Goal: Answer question/provide support: Share knowledge or assist other users

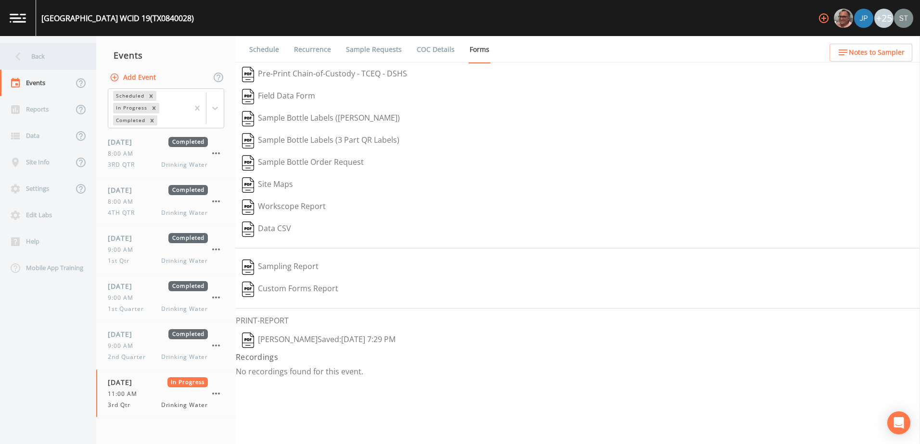
drag, startPoint x: 0, startPoint y: 0, endPoint x: 28, endPoint y: 50, distance: 57.5
click at [28, 50] on div "Back" at bounding box center [43, 56] width 87 height 26
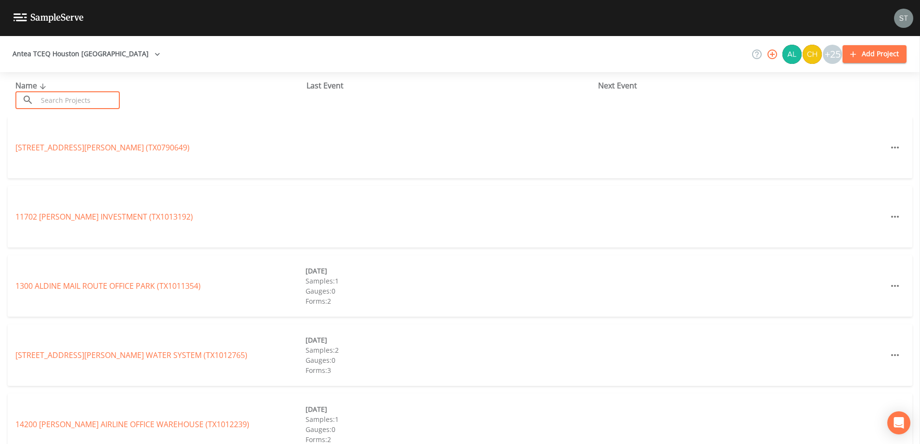
click at [77, 102] on input "text" at bounding box center [79, 100] width 82 height 18
paste input "TX1010471"
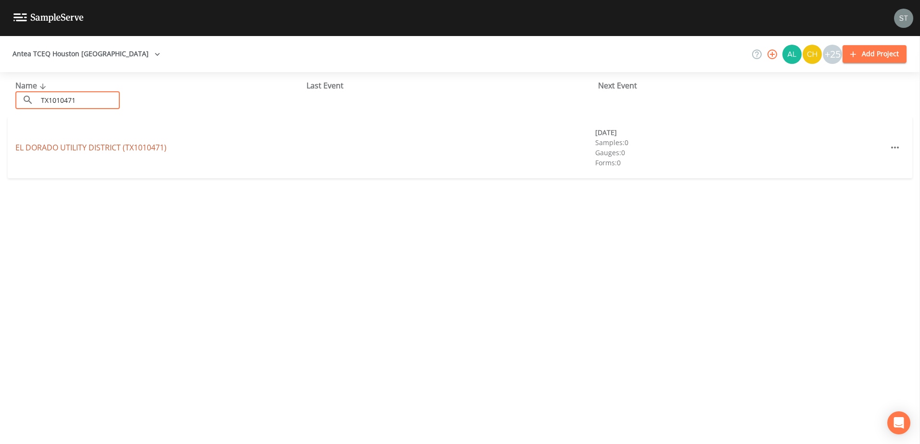
type input "TX1010471"
click at [76, 148] on link "[GEOGRAPHIC_DATA] (TX1010471)" at bounding box center [90, 147] width 151 height 11
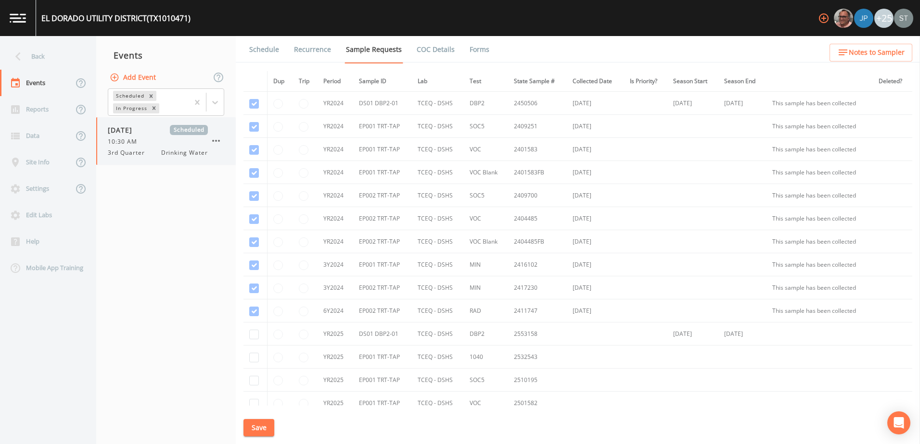
click at [133, 138] on span "10:30 AM" at bounding box center [125, 142] width 35 height 9
click at [214, 104] on icon at bounding box center [215, 103] width 10 height 10
click at [190, 133] on div "Completed" at bounding box center [166, 130] width 116 height 16
click at [161, 216] on nav "Events Add Event Scheduled In Progress Completed [DATE] Scheduled 10:30 AM 3rd …" at bounding box center [165, 240] width 139 height 408
click at [138, 171] on div "[DATE] Scheduled 10:30 AM 3rd Quarter Drinking Water" at bounding box center [165, 153] width 139 height 48
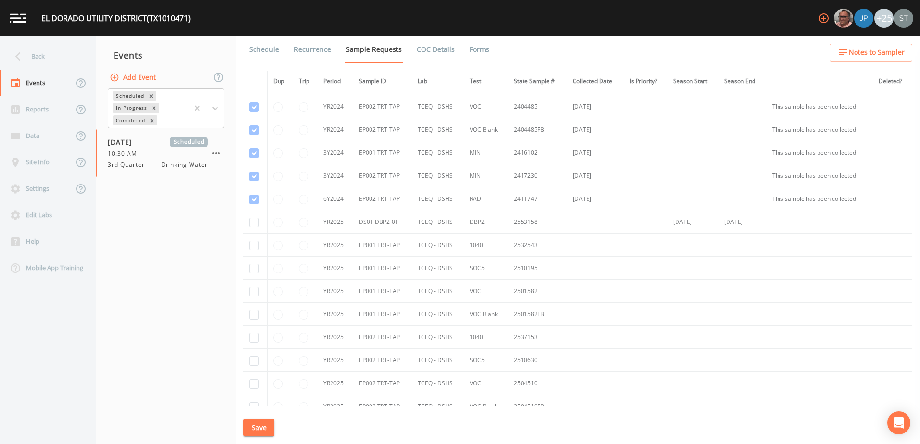
scroll to position [103, 0]
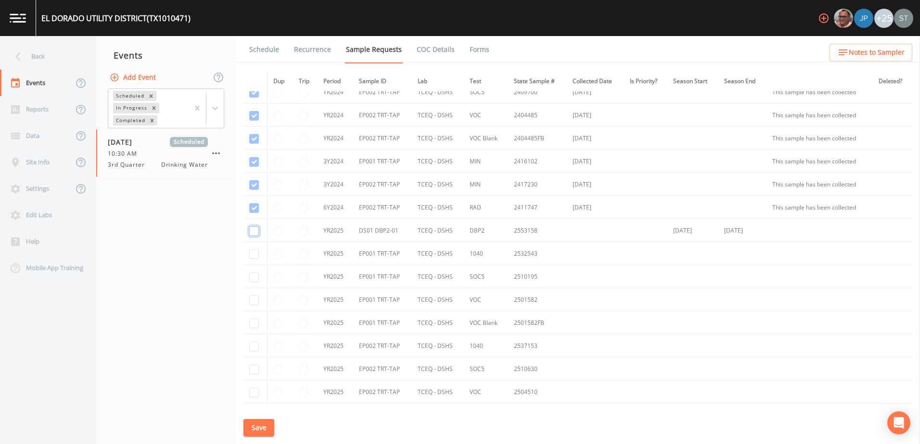
click at [255, 232] on input "checkbox" at bounding box center [254, 232] width 10 height 10
checkbox input "true"
click at [262, 427] on button "Save" at bounding box center [258, 428] width 31 height 18
click at [530, 407] on icon "close" at bounding box center [530, 407] width 5 height 5
drag, startPoint x: 644, startPoint y: 332, endPoint x: 643, endPoint y: 346, distance: 13.5
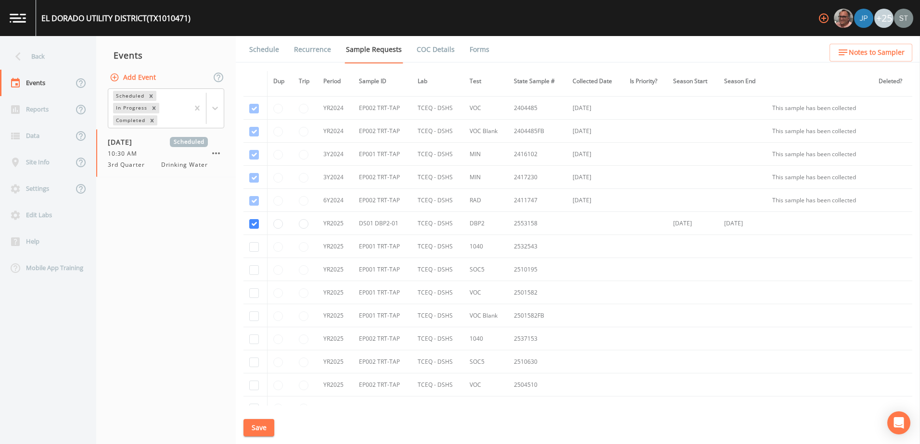
scroll to position [106, 0]
click at [519, 228] on td "2553158" at bounding box center [537, 228] width 59 height 23
copy td "2553158"
click at [903, 420] on icon "Open Intercom Messenger" at bounding box center [898, 423] width 11 height 13
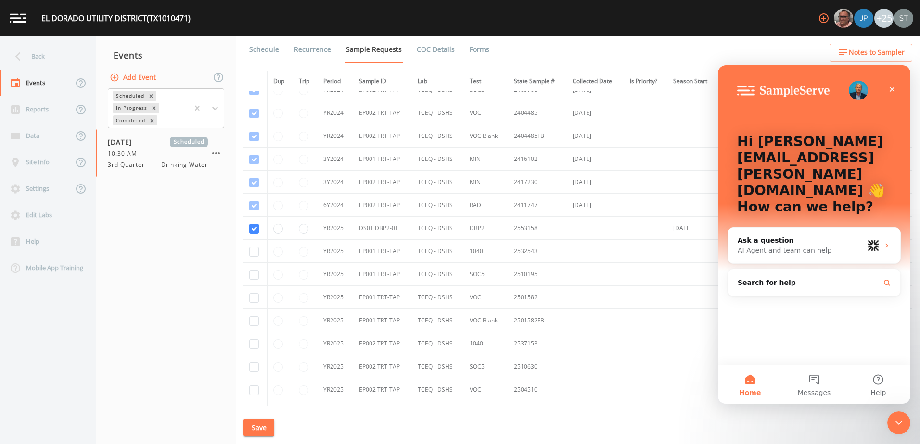
scroll to position [0, 0]
click at [776, 246] on div "AI Agent and team can help" at bounding box center [800, 251] width 126 height 10
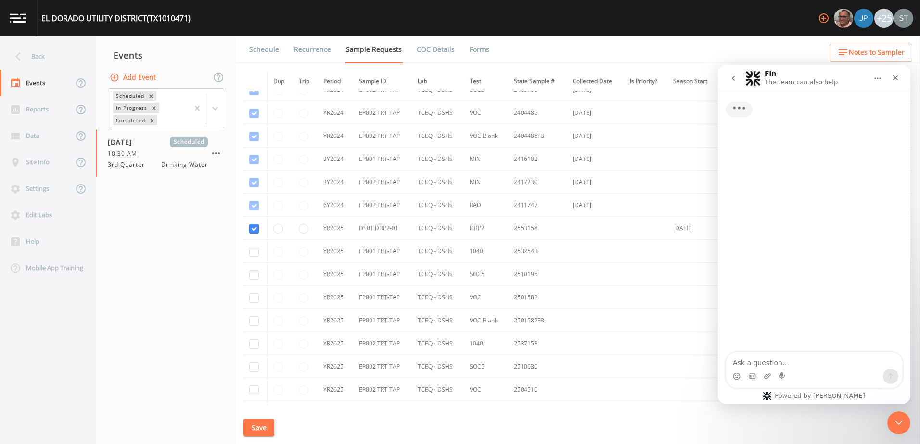
click at [769, 363] on textarea "Ask a question…" at bounding box center [814, 361] width 176 height 16
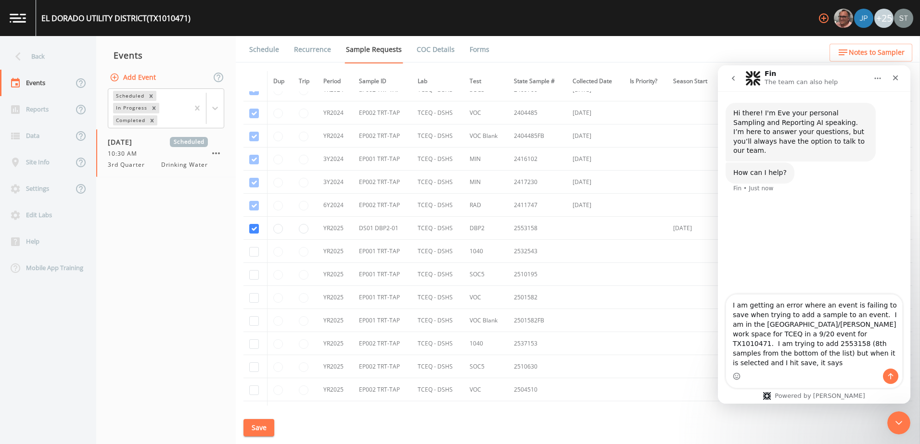
click at [260, 426] on button "Save" at bounding box center [258, 428] width 31 height 18
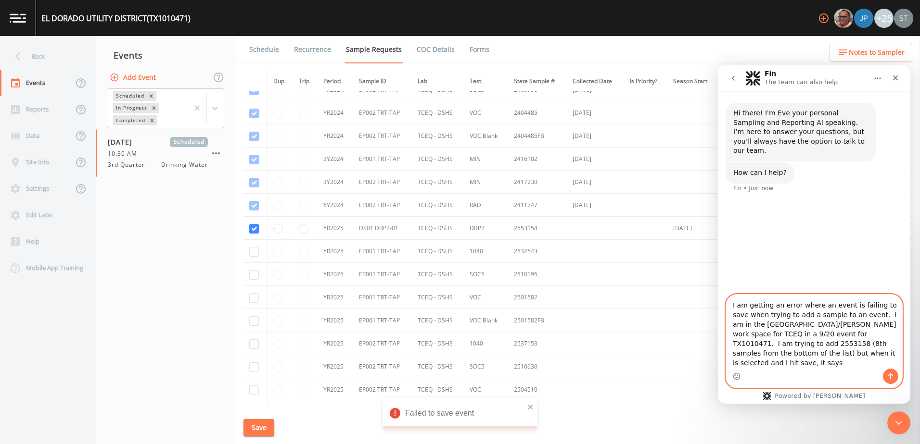
click at [837, 364] on textarea "I am getting an error where an event is failing to save when trying to add a sa…" at bounding box center [814, 332] width 176 height 74
type textarea "I am getting an error where an event is failing to save when trying to add a sa…"
click at [888, 375] on icon "Send a message…" at bounding box center [891, 377] width 8 height 8
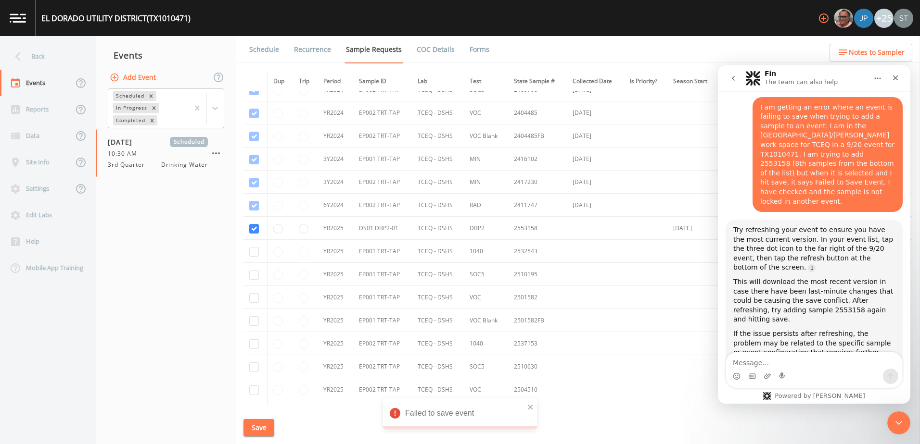
scroll to position [100, 0]
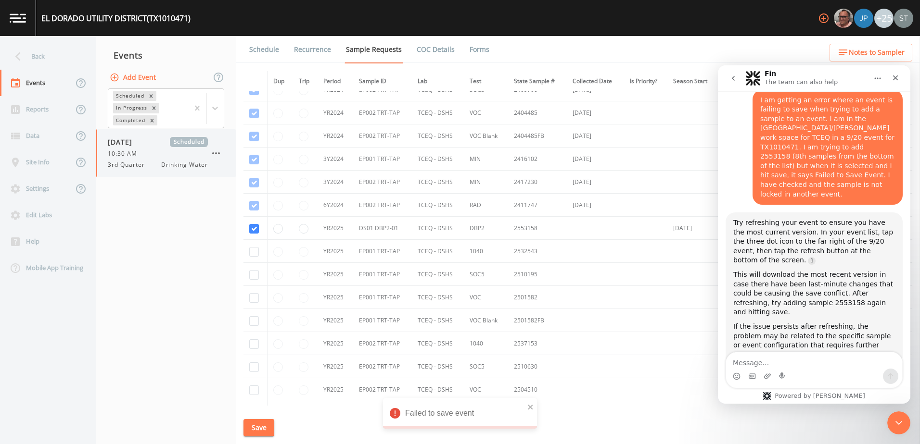
click at [212, 153] on icon "button" at bounding box center [216, 154] width 12 height 12
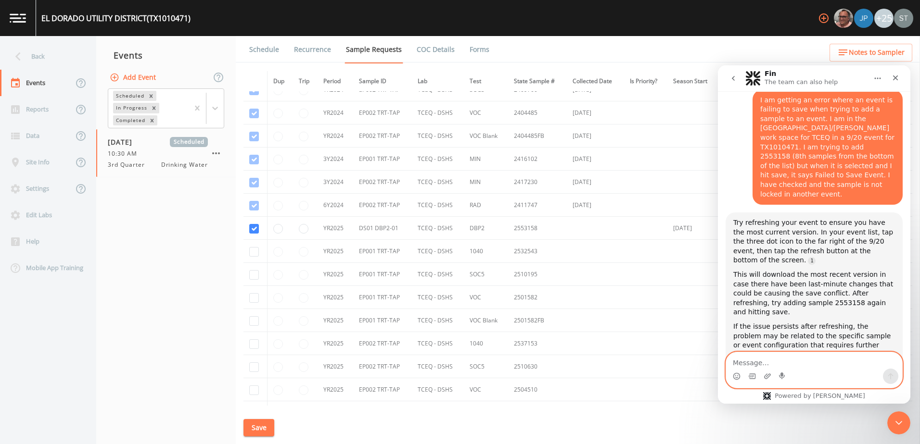
click at [779, 359] on textarea "Message…" at bounding box center [814, 361] width 176 height 16
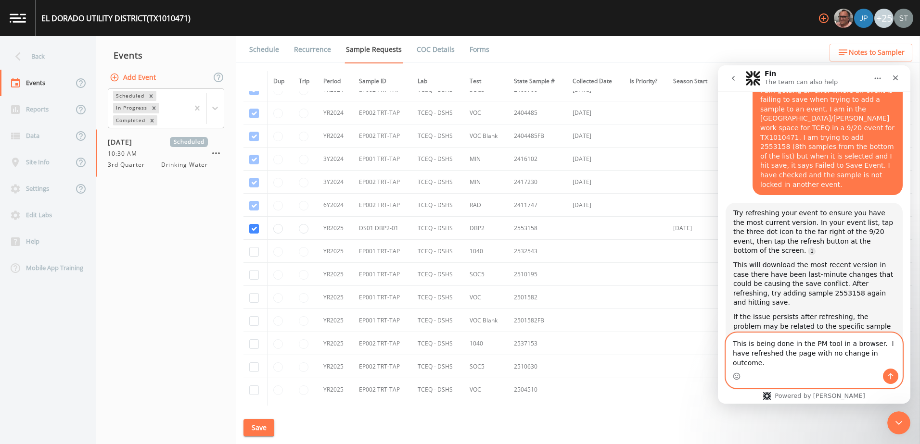
type textarea "This is being done in the PM tool in a browser. I have refreshed the page with …"
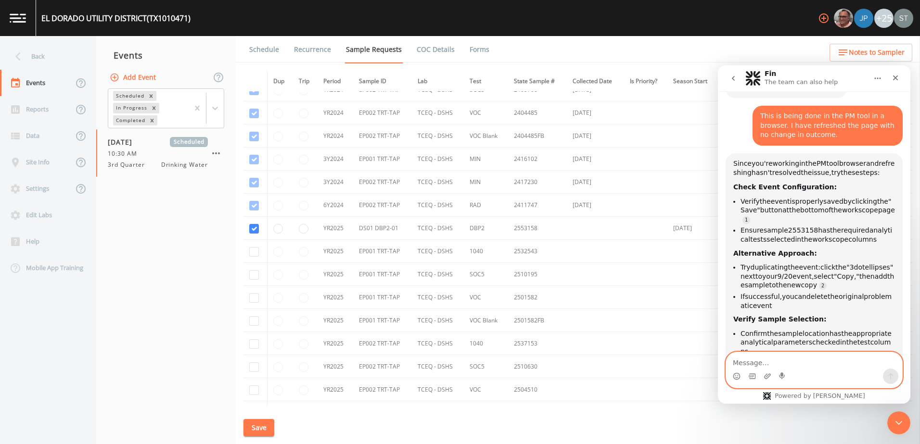
scroll to position [390, 0]
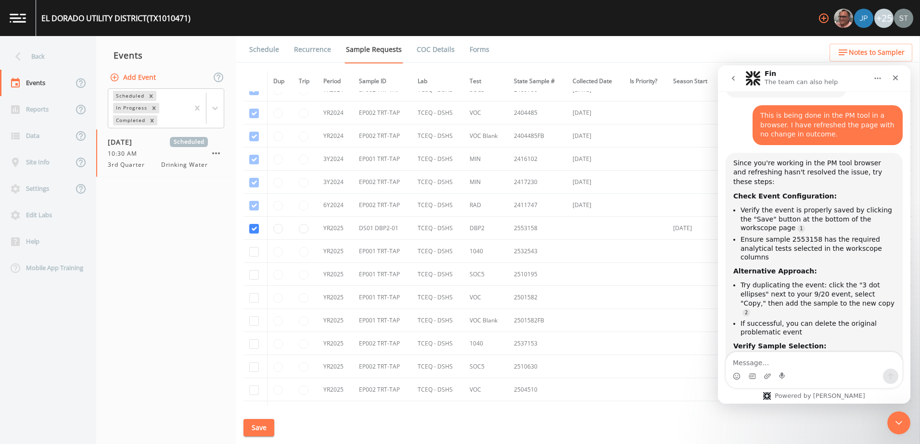
click at [254, 444] on div at bounding box center [460, 444] width 920 height 0
click at [254, 230] on input "checkbox" at bounding box center [254, 229] width 10 height 10
checkbox input "false"
click at [253, 428] on button "Save" at bounding box center [258, 428] width 31 height 18
click at [256, 247] on td at bounding box center [255, 251] width 24 height 23
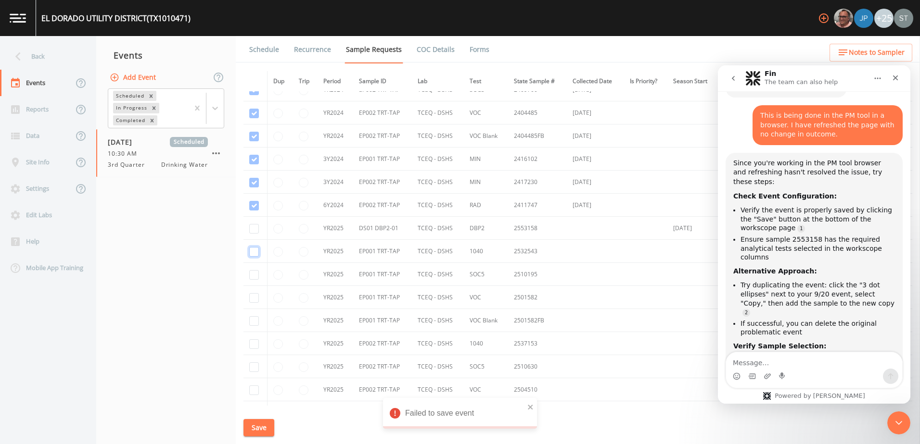
click at [255, 253] on input "checkbox" at bounding box center [254, 252] width 10 height 10
checkbox input "true"
click at [256, 422] on button "Save" at bounding box center [258, 428] width 31 height 18
click at [151, 153] on div "10:30 AM" at bounding box center [158, 154] width 100 height 9
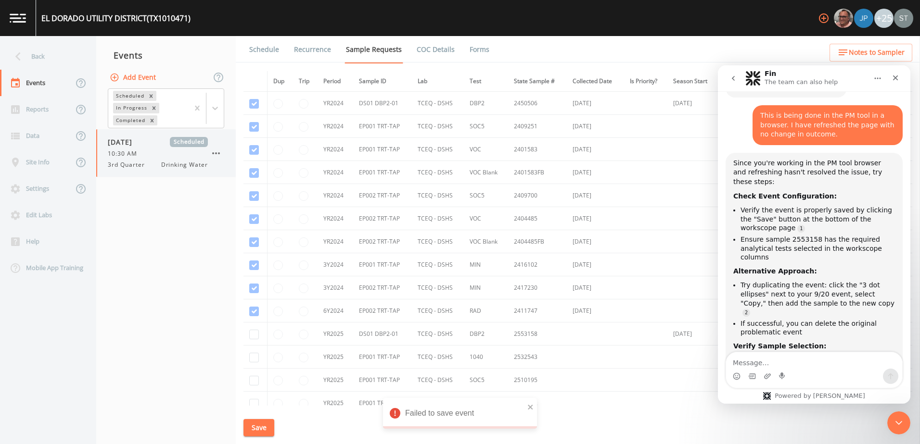
click at [215, 154] on icon "button" at bounding box center [216, 154] width 12 height 12
click at [161, 444] on div at bounding box center [460, 444] width 920 height 0
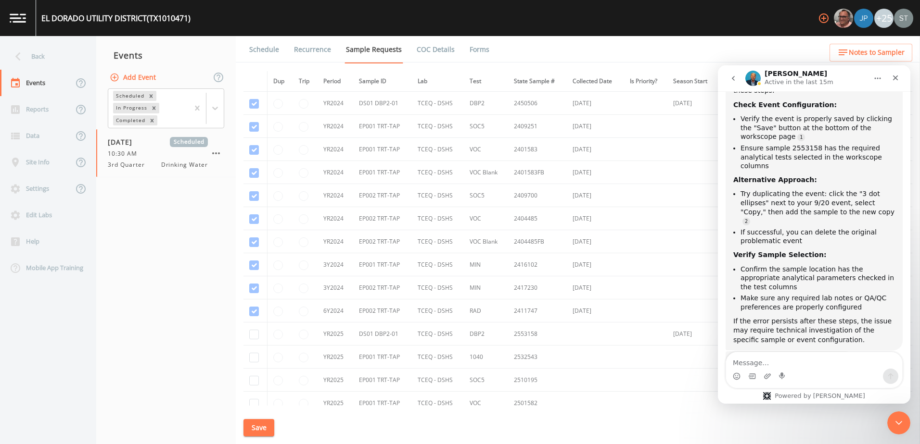
click at [815, 373] on div "Intercom messenger" at bounding box center [814, 376] width 176 height 15
click at [792, 365] on textarea "Message…" at bounding box center [814, 361] width 176 height 16
type textarea "Thanks"
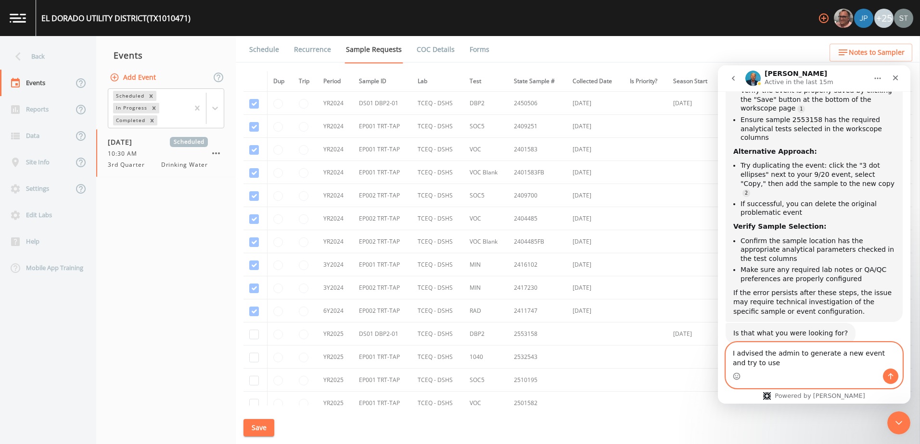
scroll to position [520, 0]
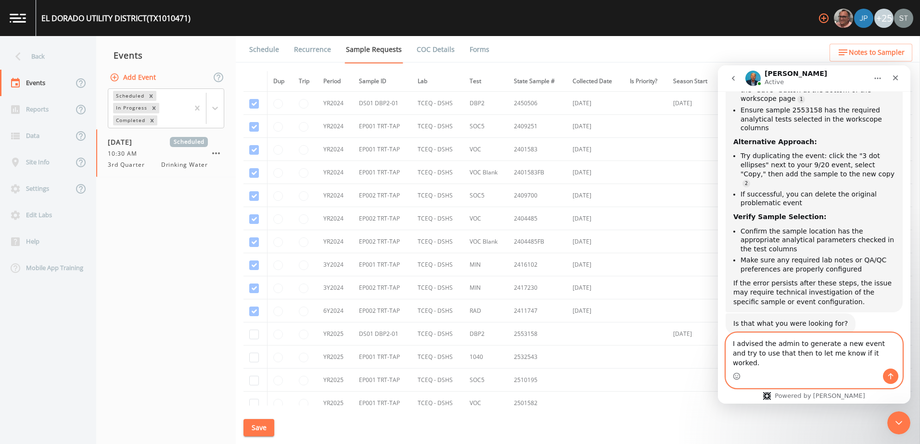
type textarea "I advised the admin to generate a new event and try to use that then to let me …"
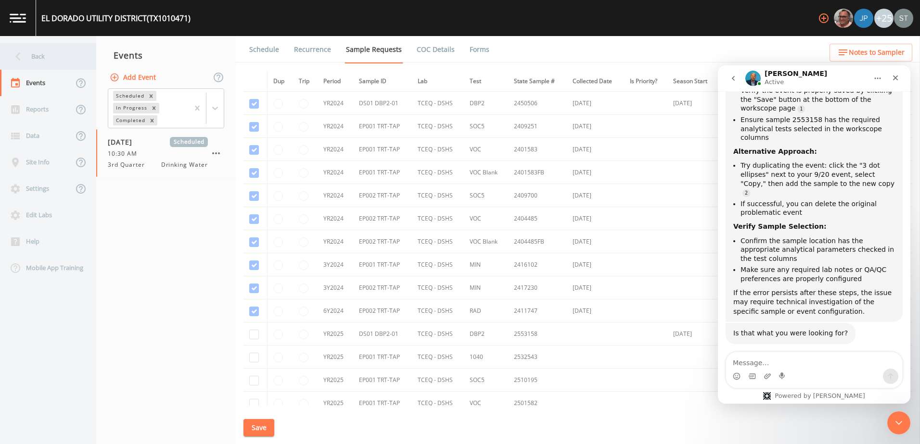
click at [38, 48] on div "Back" at bounding box center [43, 56] width 87 height 26
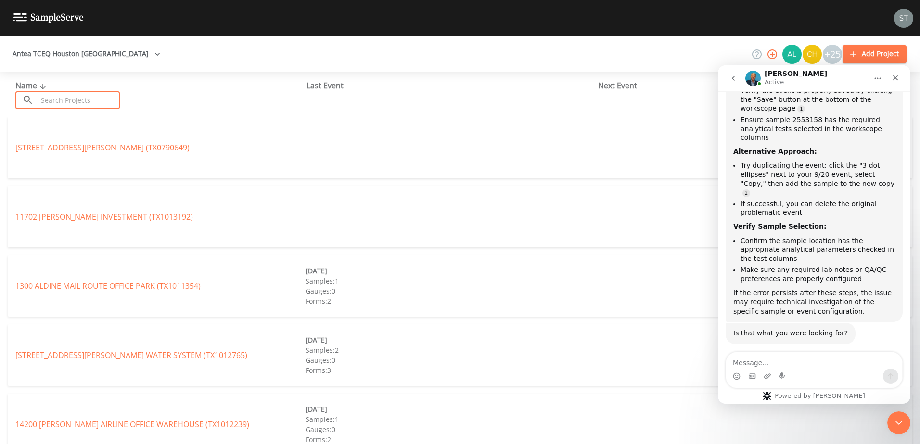
click at [76, 102] on input "text" at bounding box center [79, 100] width 82 height 18
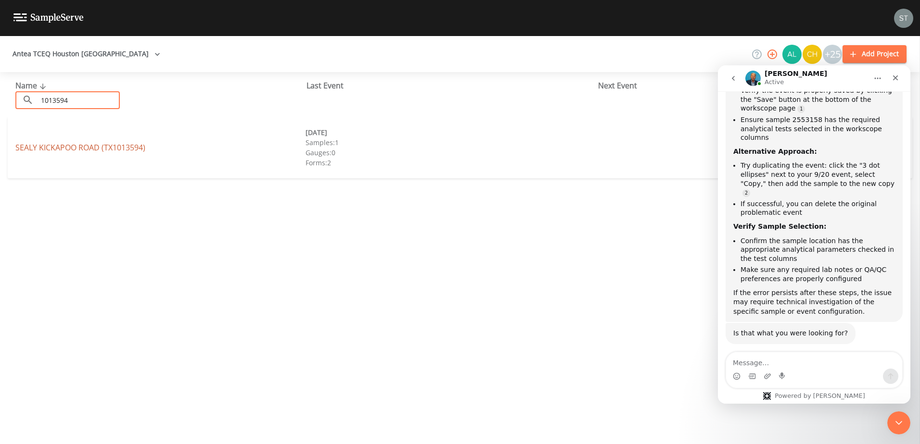
type input "1013594"
click at [63, 150] on link "SEALY KICKAPOO ROAD (TX1013594)" at bounding box center [80, 147] width 130 height 11
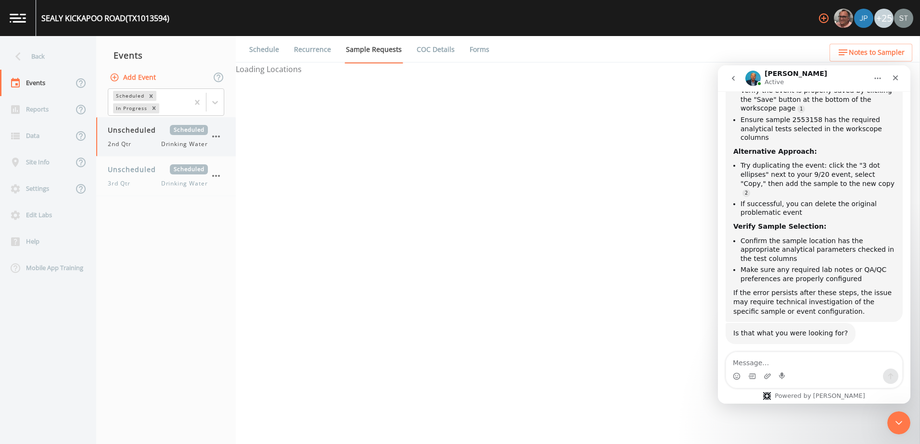
click at [135, 137] on div "Unscheduled Scheduled 2nd Qtr Drinking Water" at bounding box center [158, 137] width 100 height 24
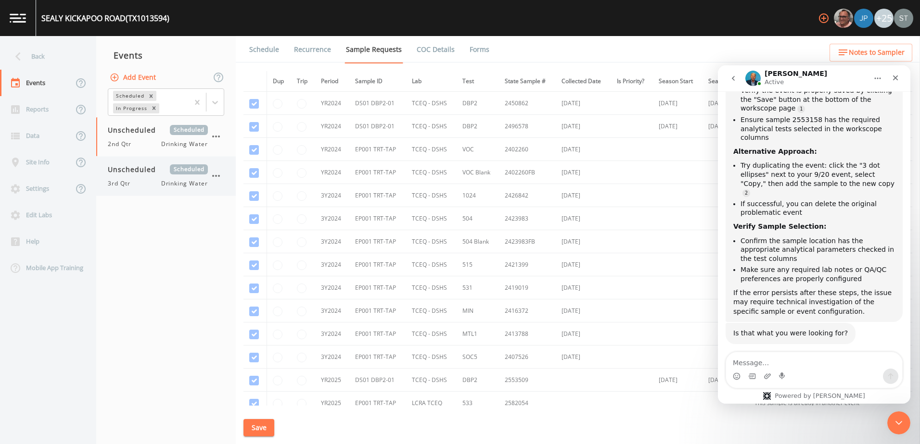
click at [139, 171] on span "Unscheduled" at bounding box center [135, 170] width 55 height 10
click at [152, 144] on div "2nd Qtr Drinking Water" at bounding box center [158, 144] width 100 height 9
click at [147, 194] on div "Unscheduled Scheduled 3rd Qtr Drinking Water" at bounding box center [165, 176] width 139 height 39
click at [472, 50] on link "Forms" at bounding box center [479, 49] width 23 height 27
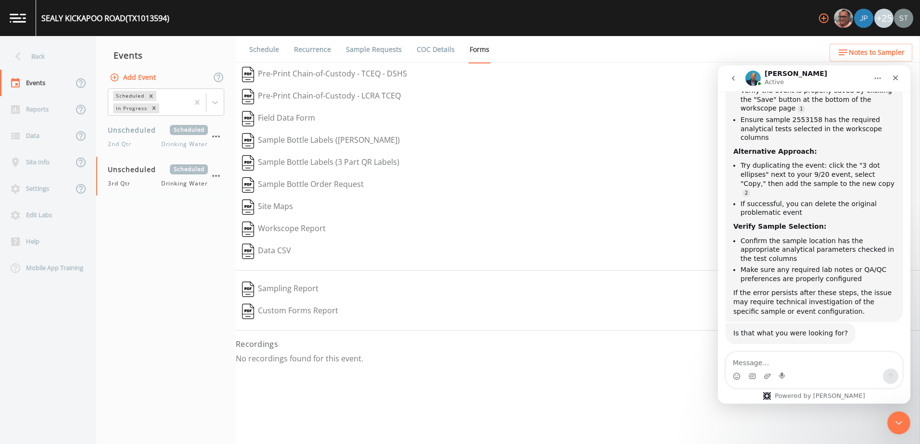
click at [274, 42] on link "Schedule" at bounding box center [264, 49] width 33 height 27
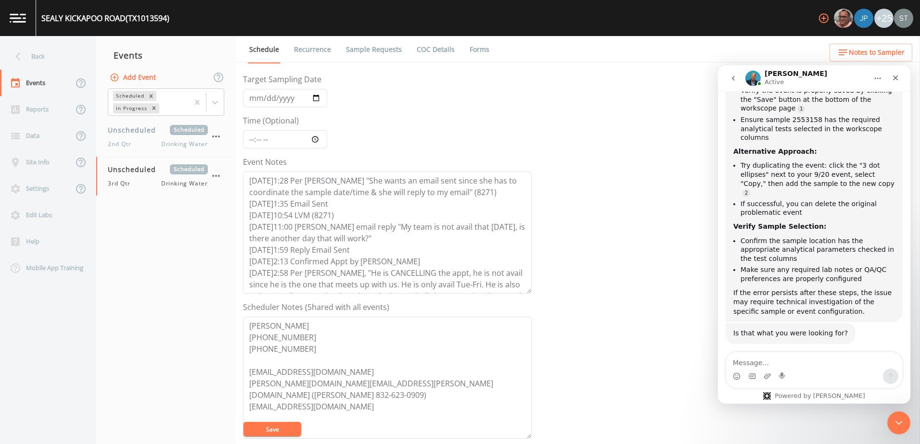
scroll to position [96, 0]
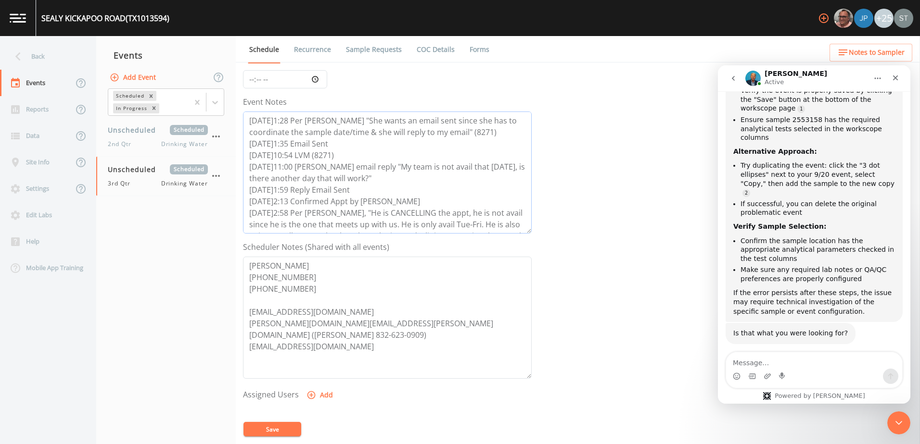
click at [380, 204] on textarea "[DATE]1:28 Per [PERSON_NAME] "She wants an email sent since she has to coordina…" at bounding box center [387, 173] width 289 height 122
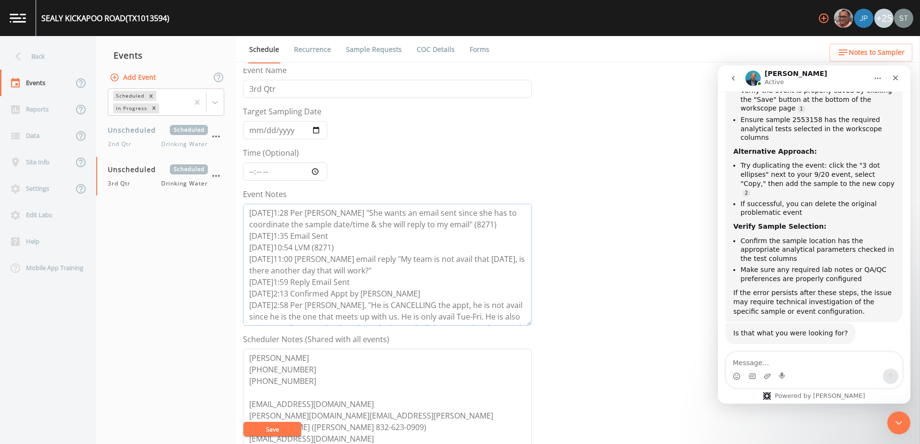
scroll to position [0, 0]
click at [364, 257] on textarea "[DATE]1:28 Per [PERSON_NAME] "She wants an email sent since she has to coordina…" at bounding box center [387, 269] width 289 height 122
click at [366, 248] on textarea "[DATE]1:28 Per [PERSON_NAME] "She wants an email sent since she has to coordina…" at bounding box center [387, 269] width 289 height 122
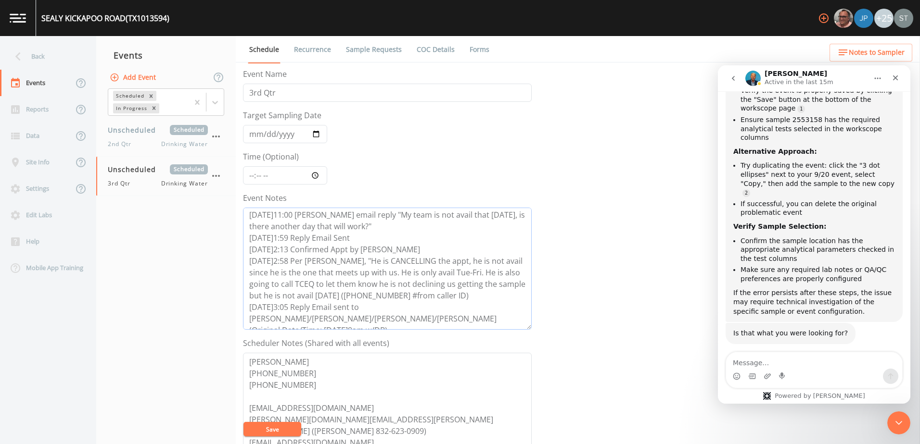
scroll to position [58, 0]
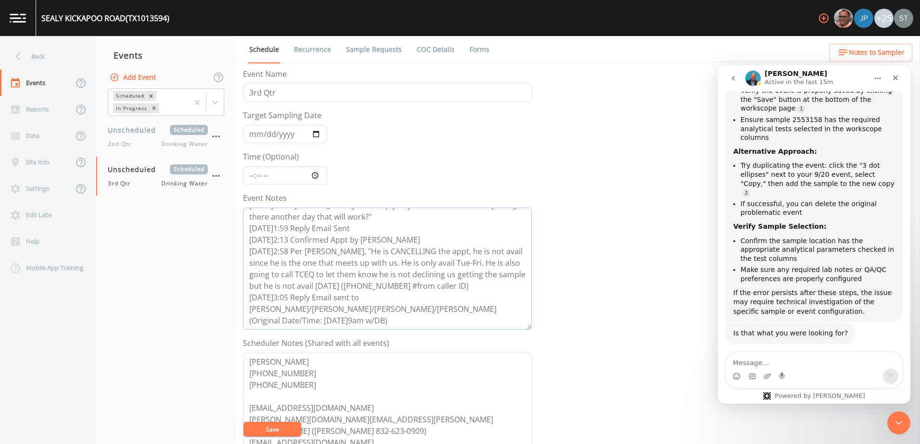
click at [357, 278] on textarea "[DATE]1:28 Per [PERSON_NAME] "She wants an email sent since she has to coordina…" at bounding box center [387, 269] width 289 height 122
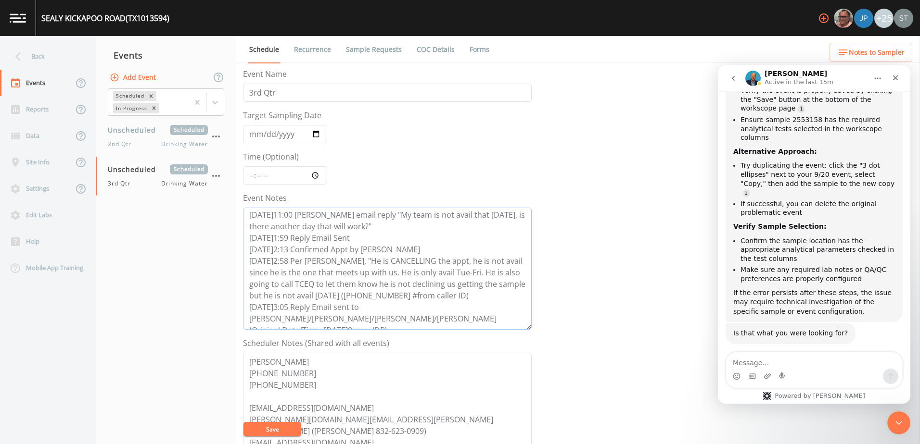
scroll to position [0, 0]
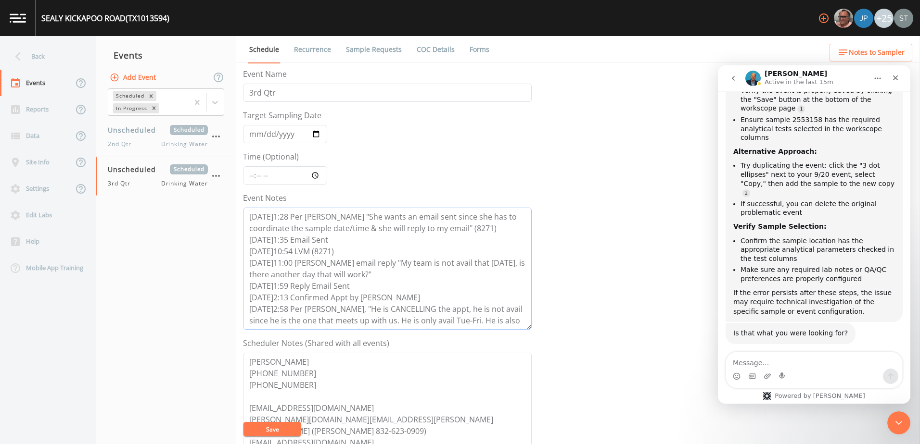
click at [363, 263] on textarea "[DATE]1:28 Per [PERSON_NAME] "She wants an email sent since she has to coordina…" at bounding box center [387, 269] width 289 height 122
click at [367, 254] on textarea "[DATE]1:28 Per [PERSON_NAME] "She wants an email sent since she has to coordina…" at bounding box center [387, 269] width 289 height 122
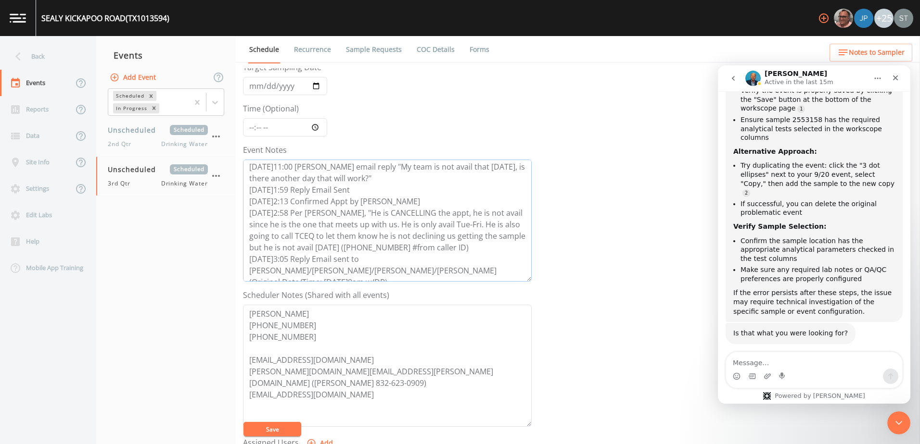
scroll to position [96, 0]
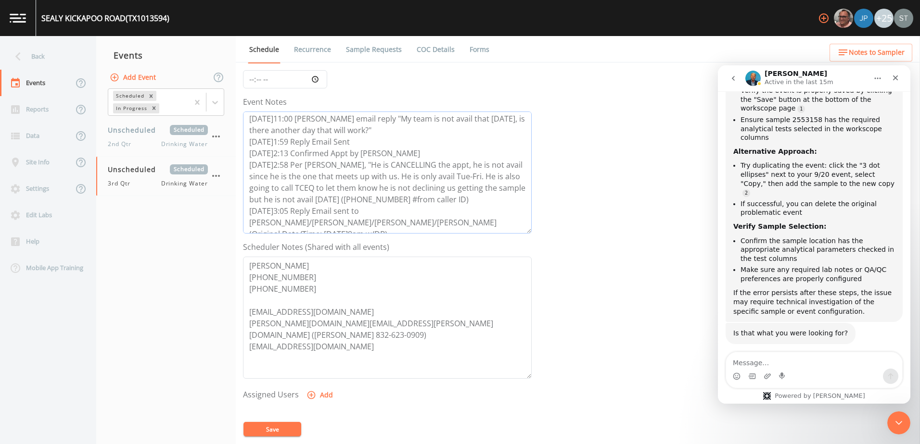
click at [406, 224] on textarea "[DATE]1:28 Per [PERSON_NAME] "She wants an email sent since she has to coordina…" at bounding box center [387, 173] width 289 height 122
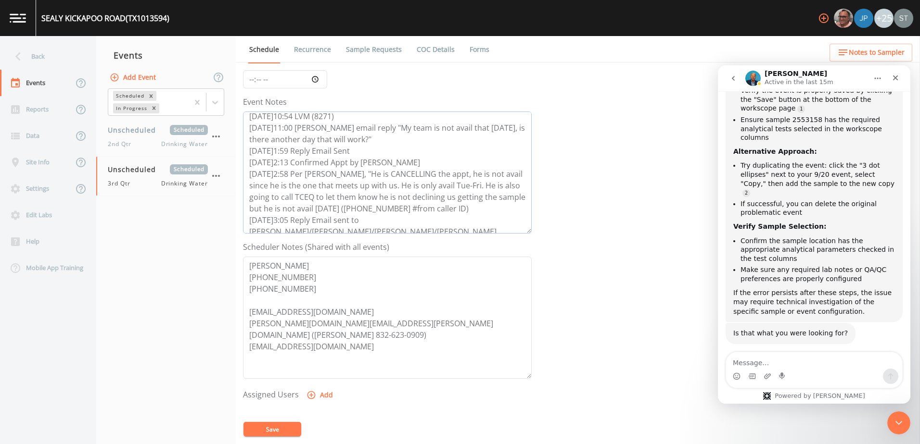
scroll to position [58, 0]
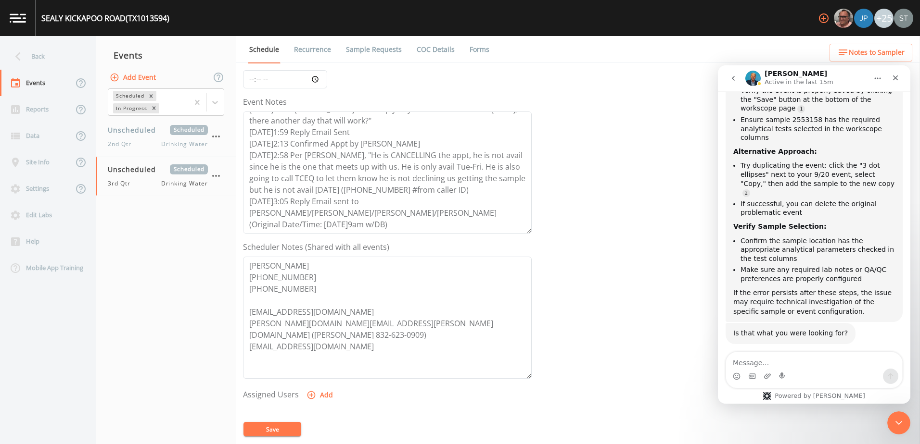
click at [155, 211] on nav "Events Add Event Scheduled In Progress Unscheduled Scheduled 2nd Qtr Drinking W…" at bounding box center [165, 240] width 139 height 408
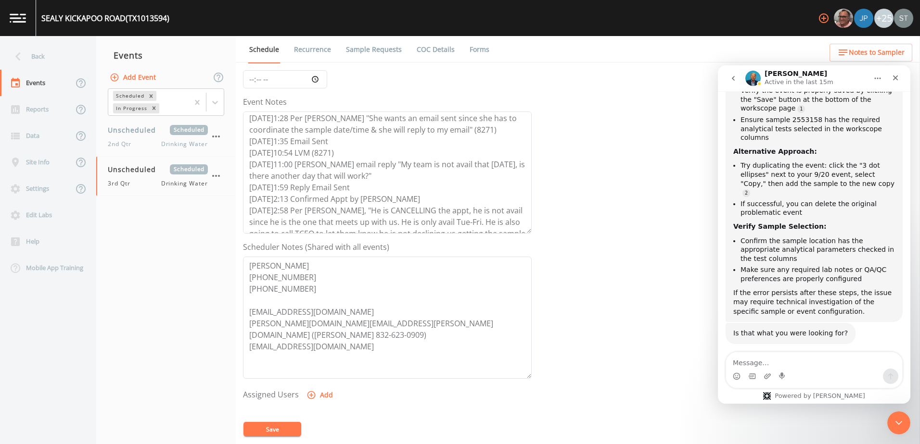
scroll to position [0, 0]
click at [146, 132] on span "Unscheduled" at bounding box center [135, 130] width 55 height 10
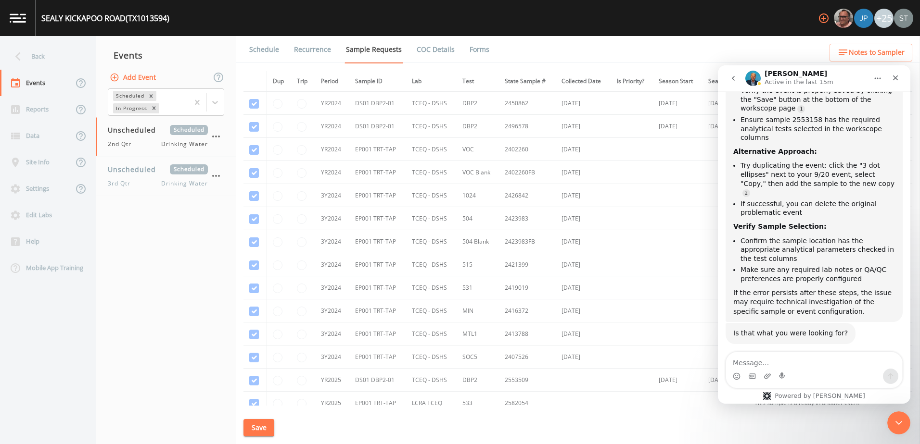
click at [269, 53] on link "Schedule" at bounding box center [264, 49] width 33 height 27
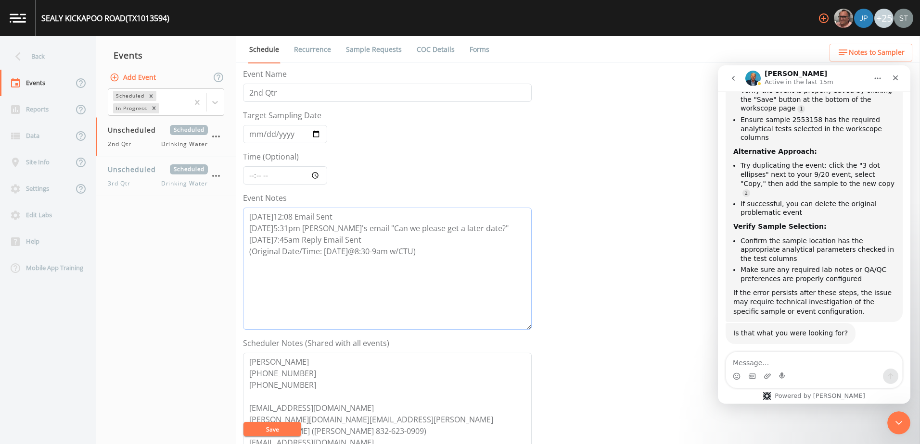
click at [337, 246] on textarea "[DATE]12:08 Email Sent [DATE]5:31pm [PERSON_NAME]'s email "Can we please get a …" at bounding box center [387, 269] width 289 height 122
click at [381, 240] on textarea "[DATE]12:08 Email Sent [DATE]5:31pm [PERSON_NAME]'s email "Can we please get a …" at bounding box center [387, 269] width 289 height 122
click at [137, 174] on span "Unscheduled" at bounding box center [135, 170] width 55 height 10
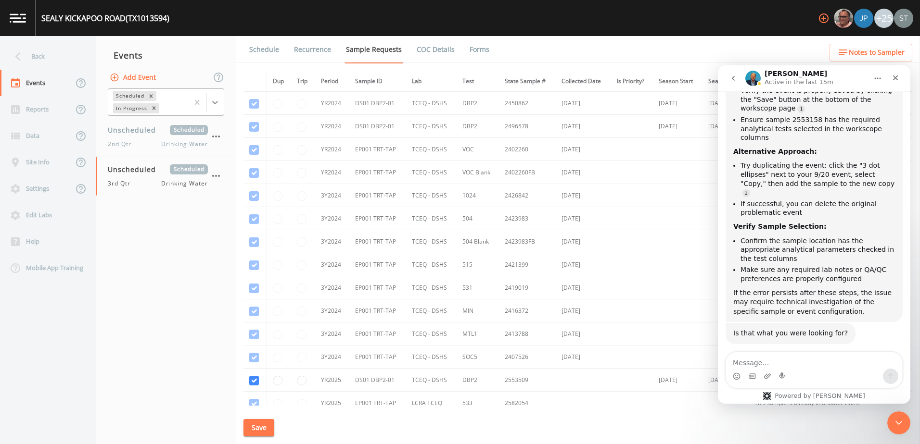
click at [215, 102] on icon at bounding box center [215, 102] width 6 height 3
click at [182, 128] on div "Completed" at bounding box center [166, 130] width 116 height 16
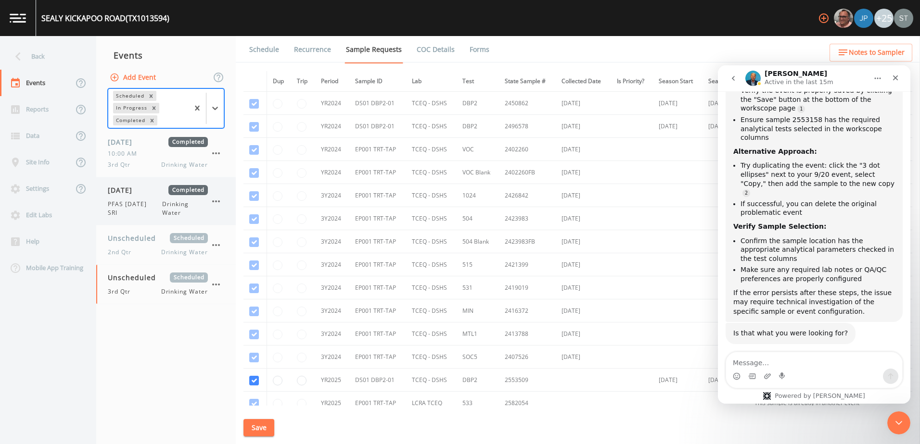
click at [135, 187] on span "[DATE]" at bounding box center [123, 190] width 31 height 10
click at [479, 53] on link "Forms" at bounding box center [479, 49] width 23 height 27
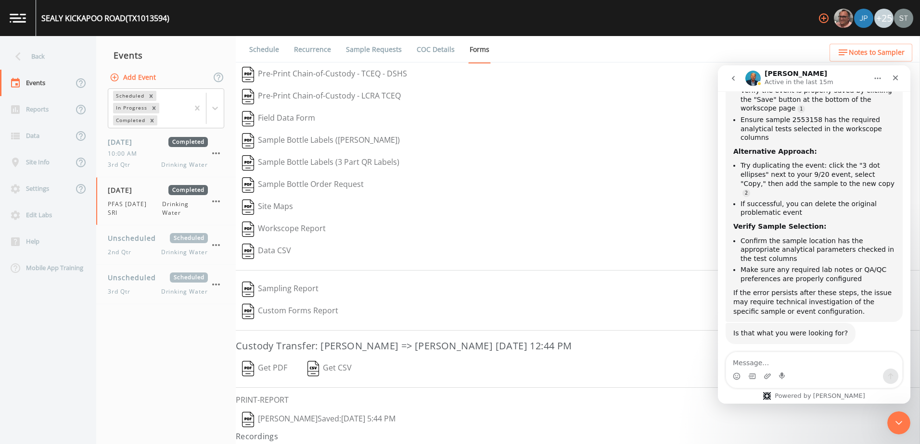
click at [353, 420] on button "[PERSON_NAME]  Saved: [DATE] 5:44 PM" at bounding box center [319, 420] width 166 height 22
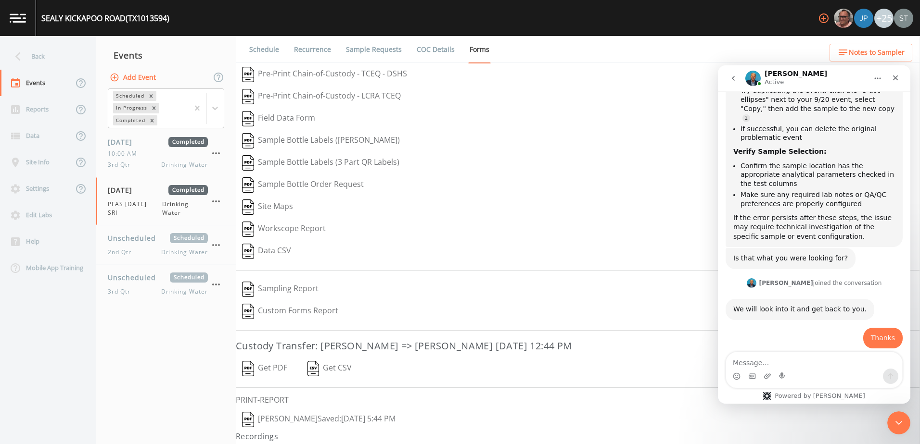
scroll to position [589, 0]
